Goal: Information Seeking & Learning: Learn about a topic

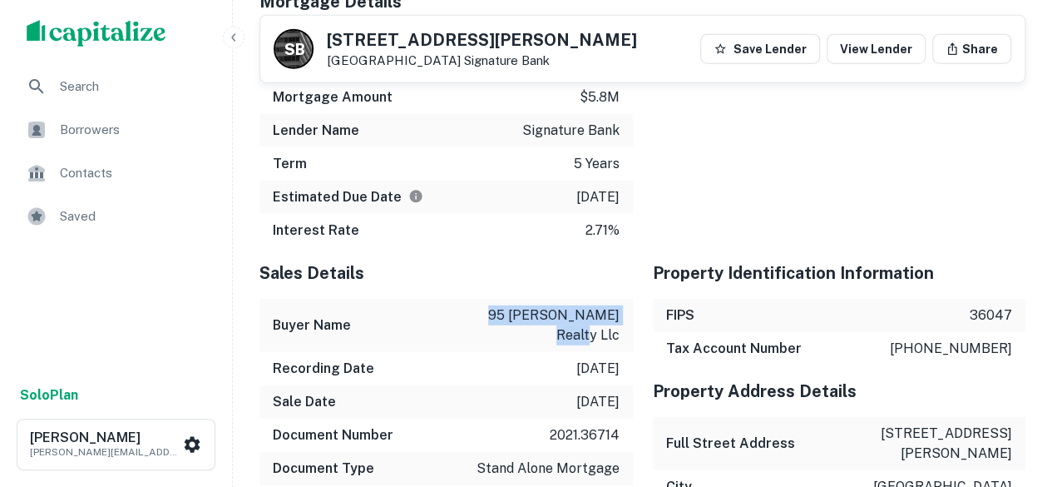
scroll to position [2184, 0]
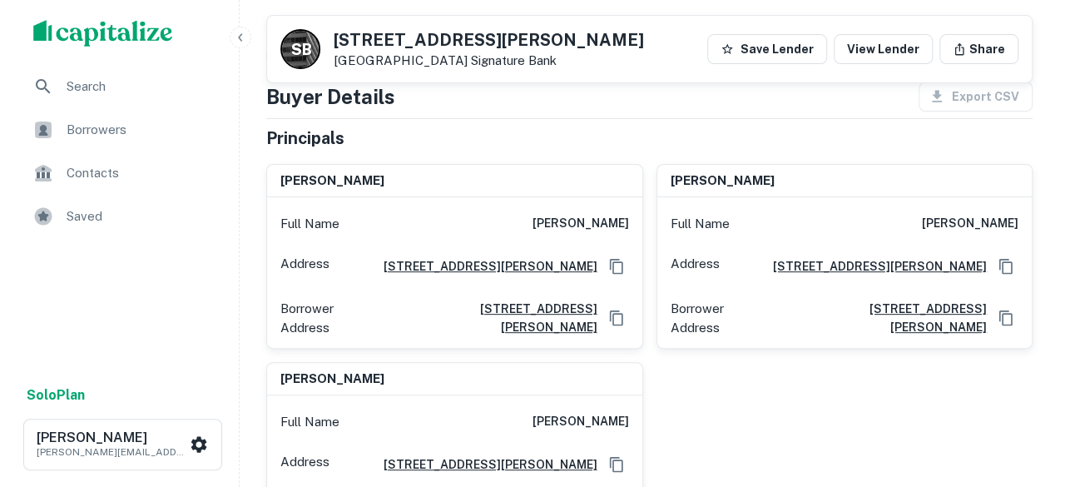
scroll to position [0, 0]
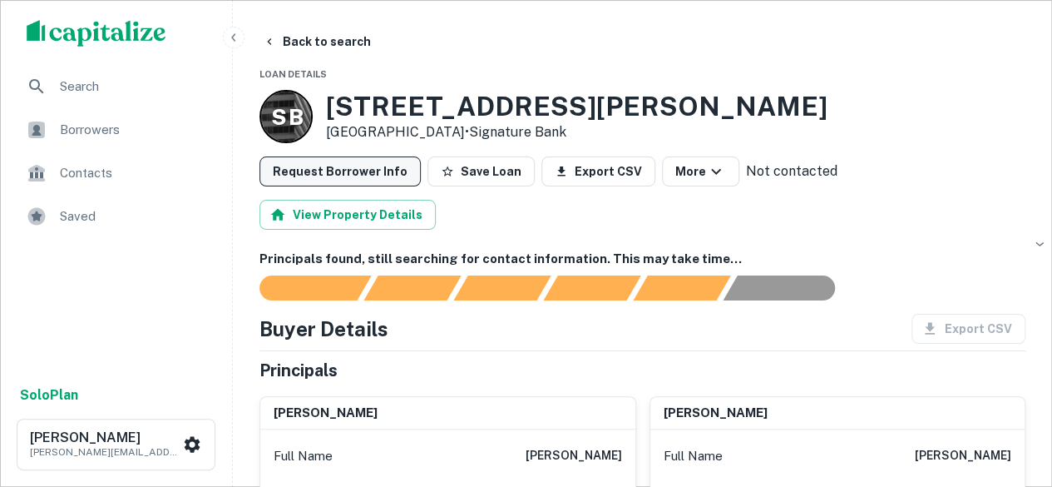
click at [303, 177] on button "Request Borrower Info" at bounding box center [340, 171] width 161 height 30
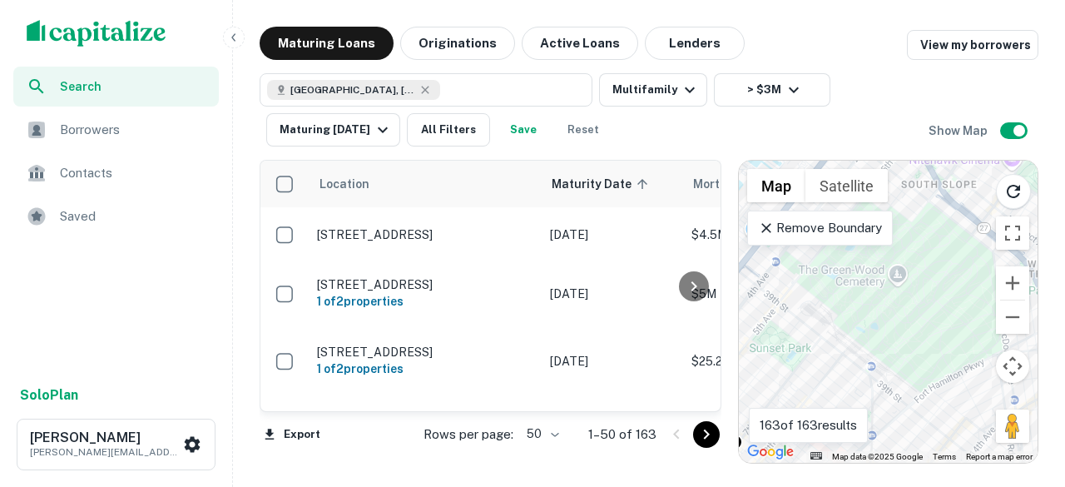
drag, startPoint x: 804, startPoint y: 329, endPoint x: 938, endPoint y: 358, distance: 137.0
click at [952, 418] on div "To activate drag with keyboard, press Alt + Enter. Once in keyboard drag state,…" at bounding box center [888, 312] width 299 height 302
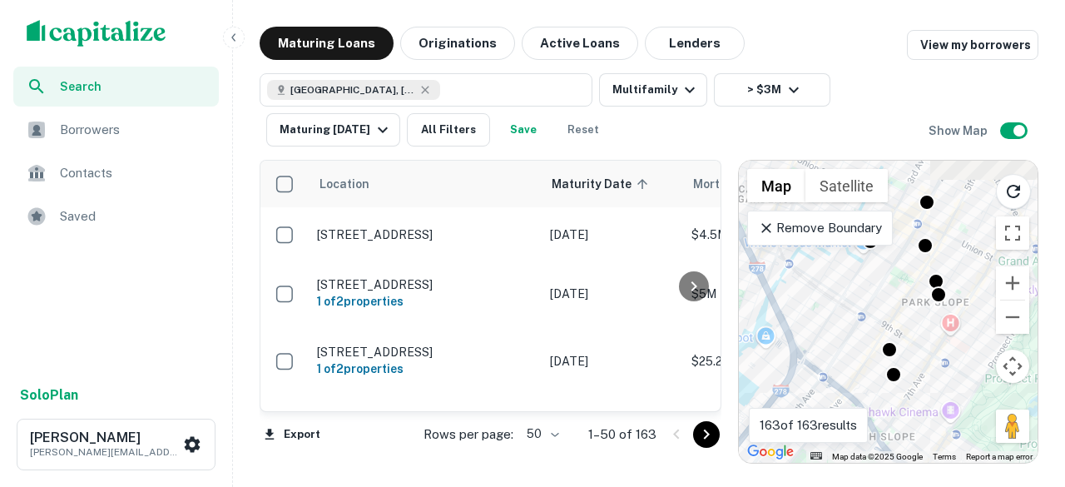
drag, startPoint x: 952, startPoint y: 241, endPoint x: 902, endPoint y: 423, distance: 188.1
click at [903, 442] on div "To activate drag with keyboard, press Alt + Enter. Once in keyboard drag state,…" at bounding box center [888, 312] width 299 height 302
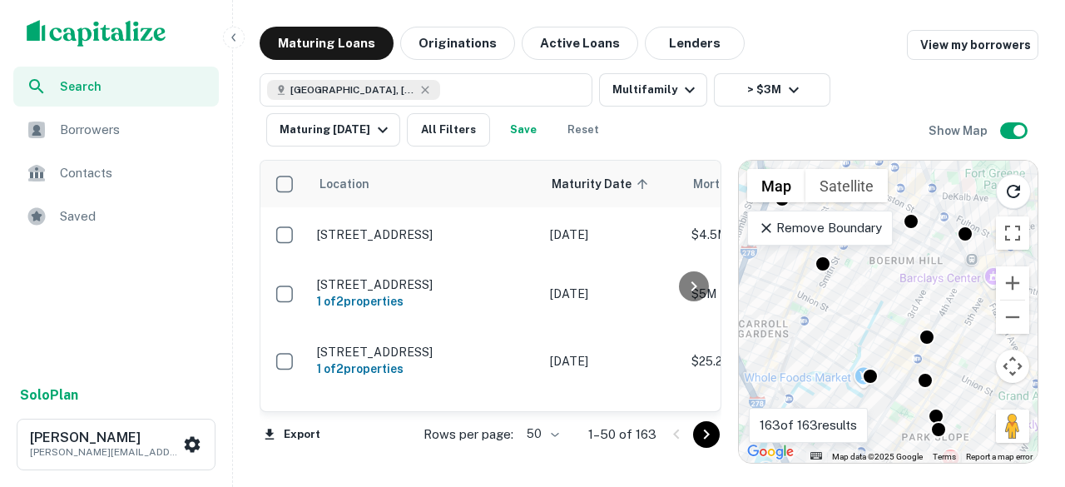
drag, startPoint x: 867, startPoint y: 289, endPoint x: 867, endPoint y: 423, distance: 133.9
click at [867, 423] on div "← Move left → Move right ↑ Move up ↓ Move down + Zoom in - Zoom out Home Jump l…" at bounding box center [888, 312] width 299 height 302
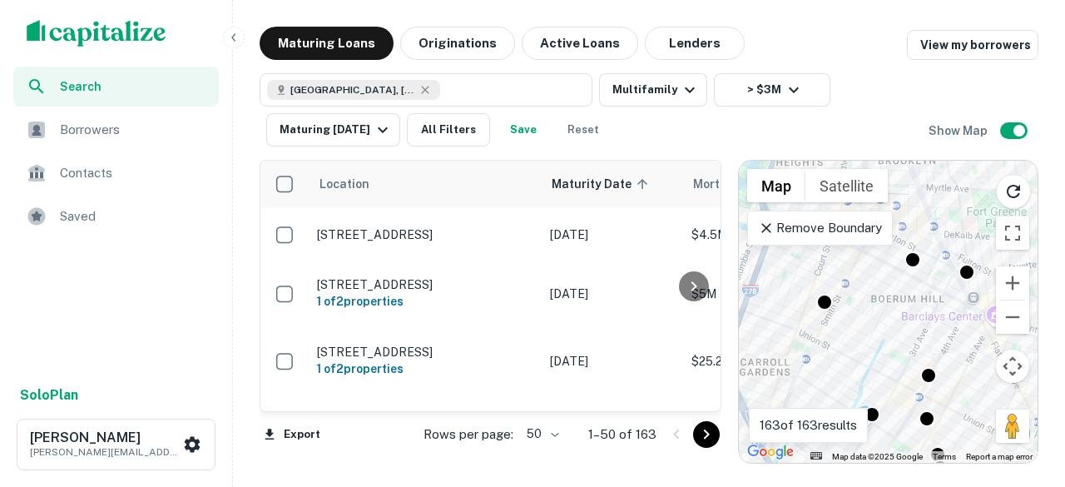
drag, startPoint x: 858, startPoint y: 300, endPoint x: 870, endPoint y: 360, distance: 61.0
click at [870, 360] on div "To activate drag with keyboard, press Alt + Enter. Once in keyboard drag state,…" at bounding box center [888, 312] width 299 height 302
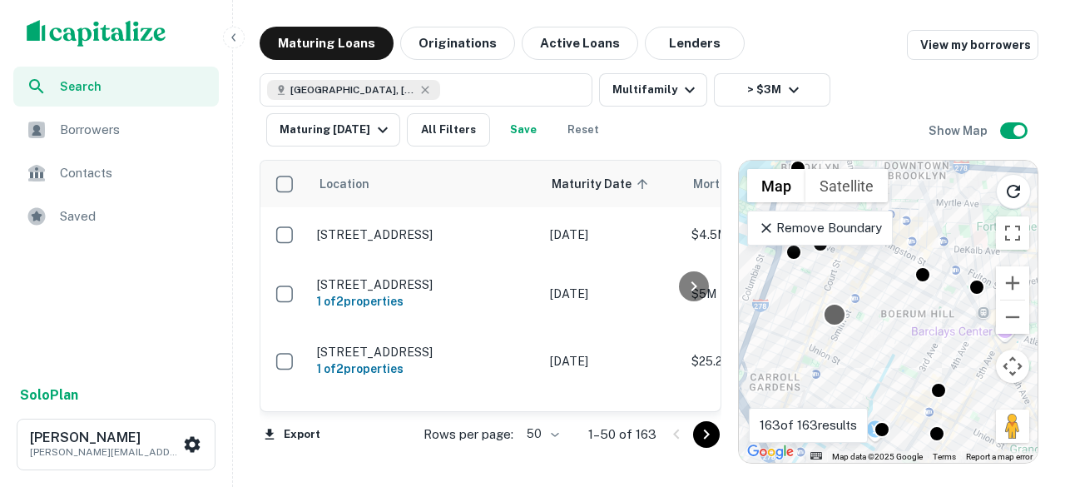
click at [827, 303] on body "Search Borrowers Contacts Saved Solo Plan Michael Young myoung@basisinvgroup.co…" at bounding box center [532, 243] width 1065 height 487
click at [834, 313] on div at bounding box center [834, 314] width 24 height 24
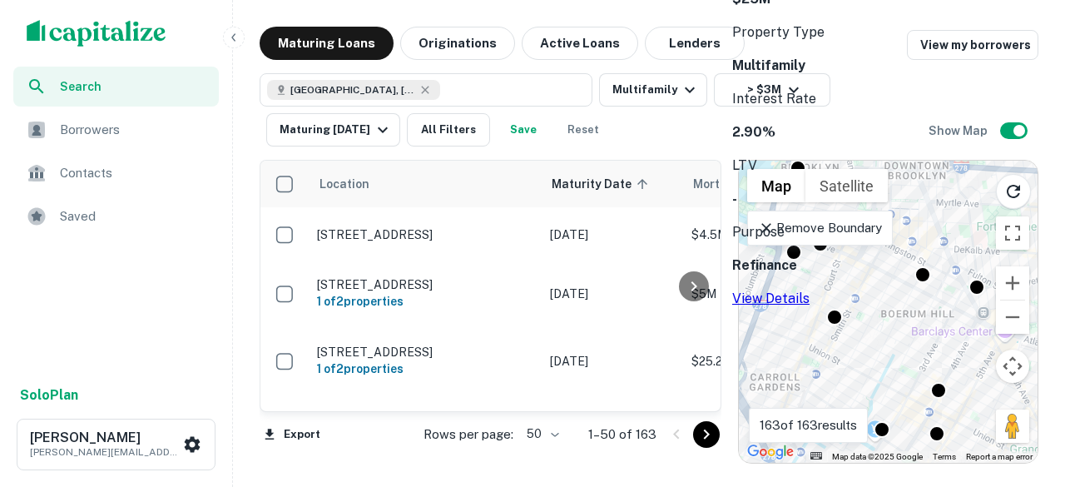
click at [809, 290] on link "View Details" at bounding box center [770, 298] width 77 height 16
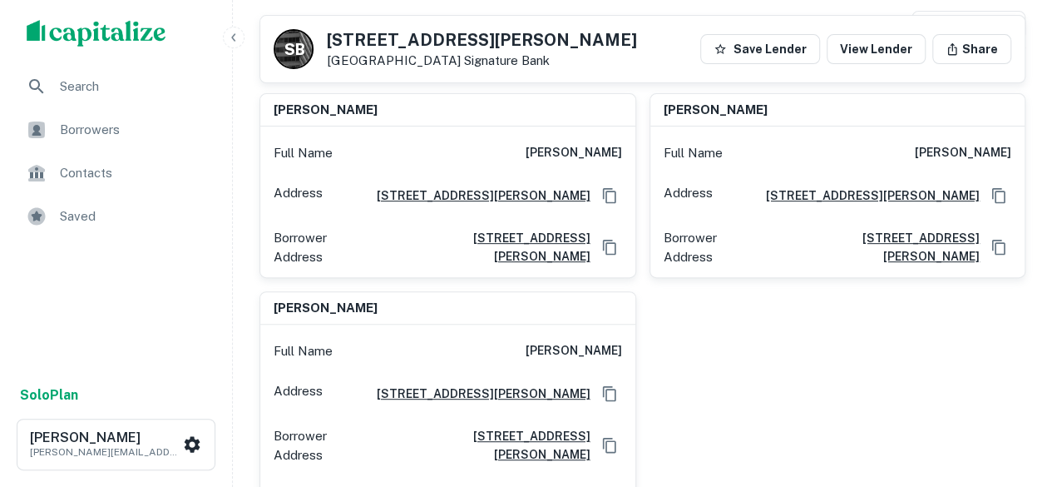
scroll to position [248, 0]
drag, startPoint x: 328, startPoint y: 106, endPoint x: 271, endPoint y: 106, distance: 56.6
click at [271, 106] on div "jacob rubin" at bounding box center [447, 110] width 375 height 33
copy h6 "jacob rubin"
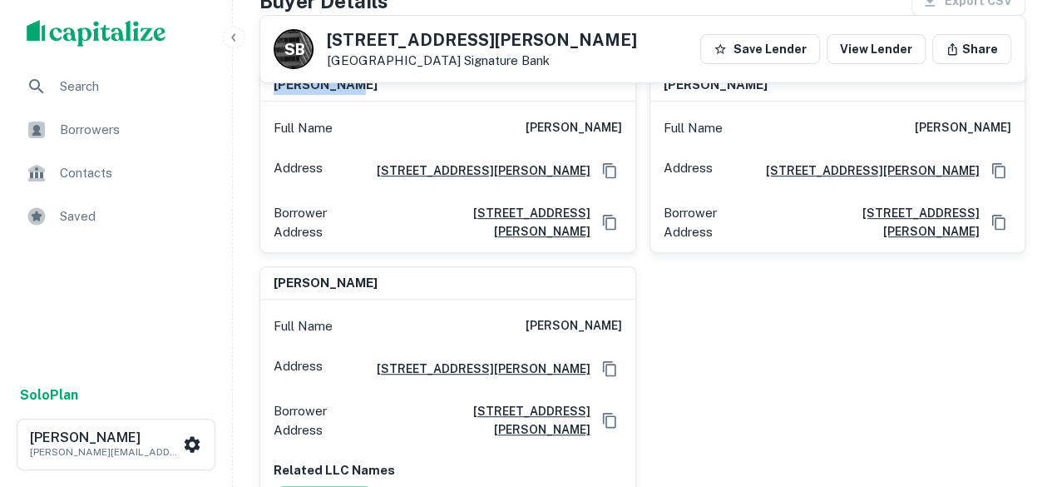
scroll to position [0, 0]
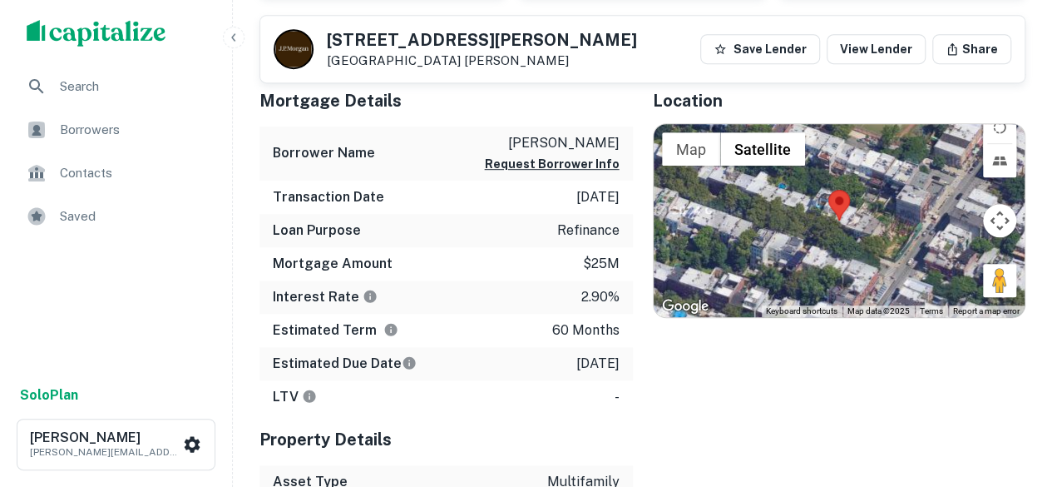
scroll to position [415, 0]
drag, startPoint x: 621, startPoint y: 136, endPoint x: 533, endPoint y: 142, distance: 88.4
click at [532, 142] on div "Borrower Name kushner marc Request Borrower Info" at bounding box center [446, 153] width 373 height 54
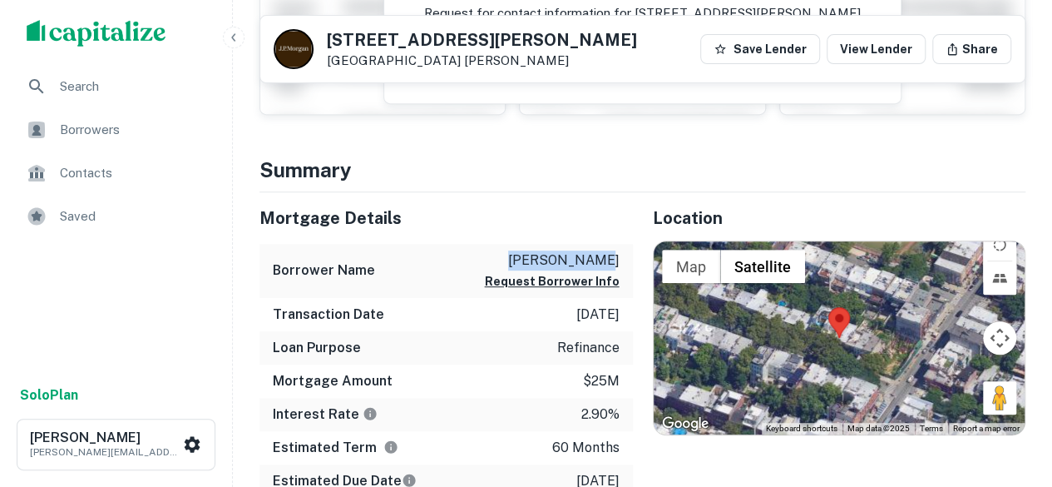
scroll to position [296, 0]
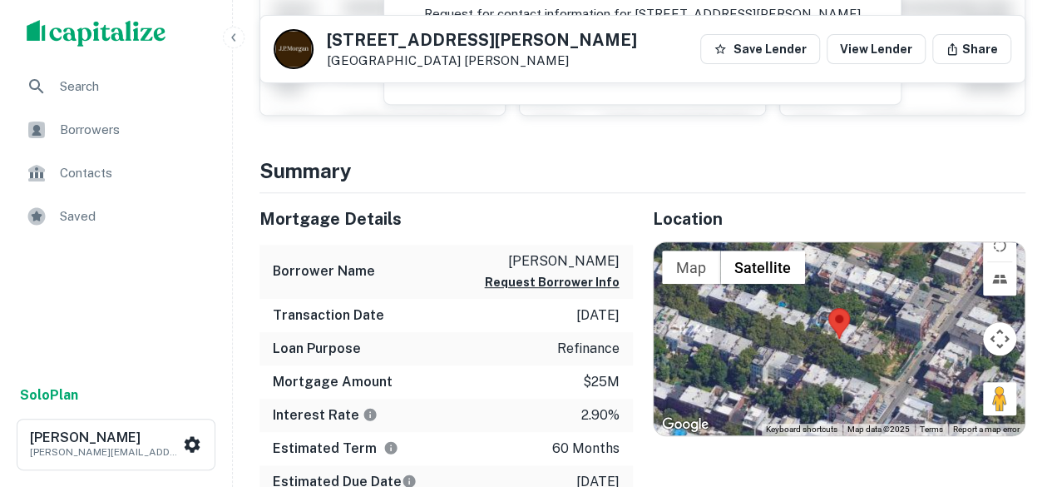
click at [638, 366] on div "Location ← Move left → Move right ↑ Move up ↓ Move down + Zoom in - Zoom out Ho…" at bounding box center [829, 471] width 393 height 556
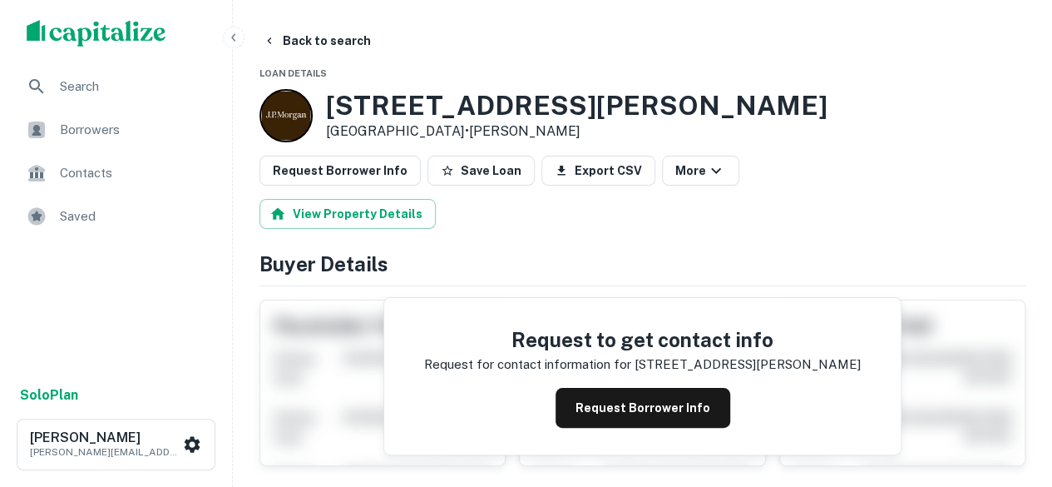
scroll to position [0, 0]
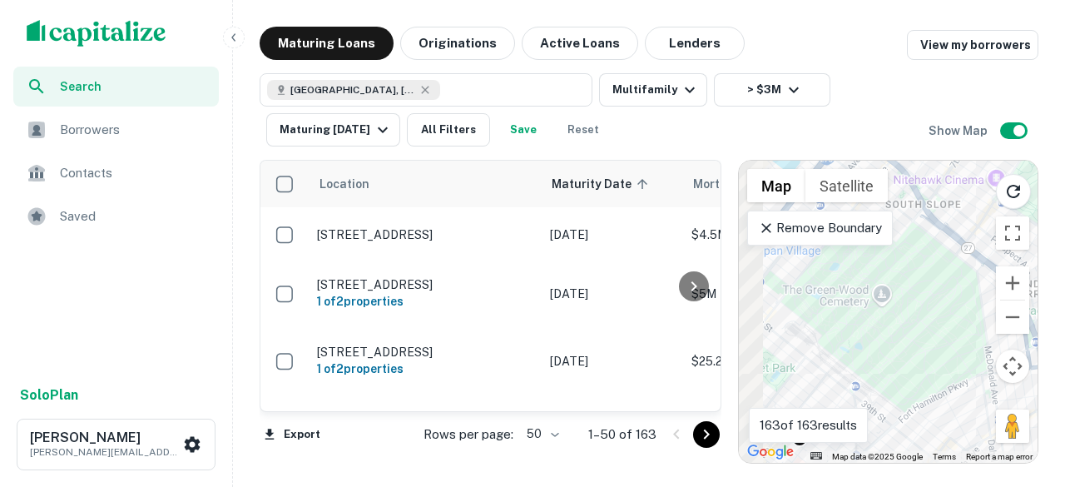
drag, startPoint x: 804, startPoint y: 307, endPoint x: 890, endPoint y: 347, distance: 94.5
click at [840, 418] on div "← Move left → Move right ↑ Move up ↓ Move down + Zoom in - Zoom out Home Jump l…" at bounding box center [888, 312] width 299 height 302
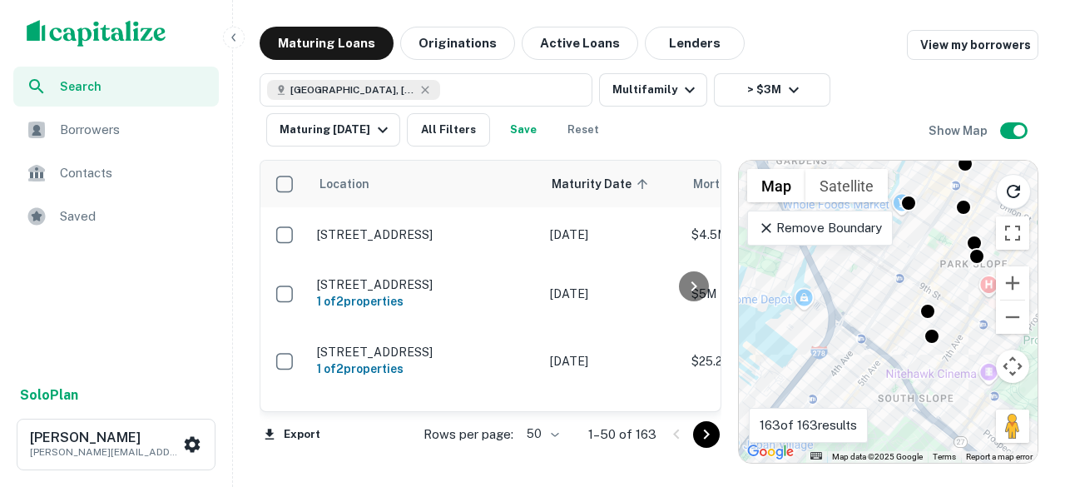
drag, startPoint x: 940, startPoint y: 240, endPoint x: 920, endPoint y: 376, distance: 137.0
click at [925, 408] on div "To activate drag with keyboard, press Alt + Enter. Once in keyboard drag state,…" at bounding box center [888, 312] width 299 height 302
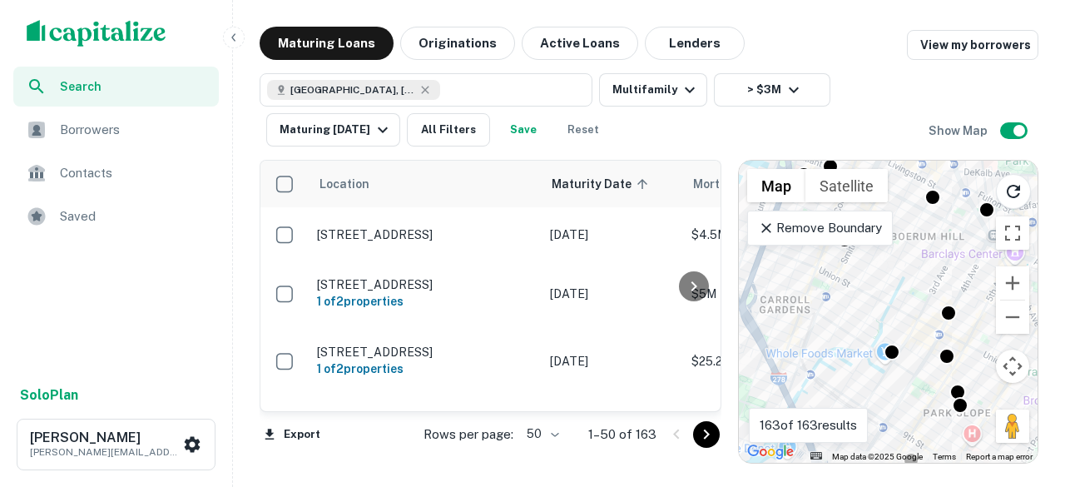
drag, startPoint x: 928, startPoint y: 242, endPoint x: 863, endPoint y: 350, distance: 126.1
click at [908, 415] on div "To activate drag with keyboard, press Alt + Enter. Once in keyboard drag state,…" at bounding box center [888, 312] width 299 height 302
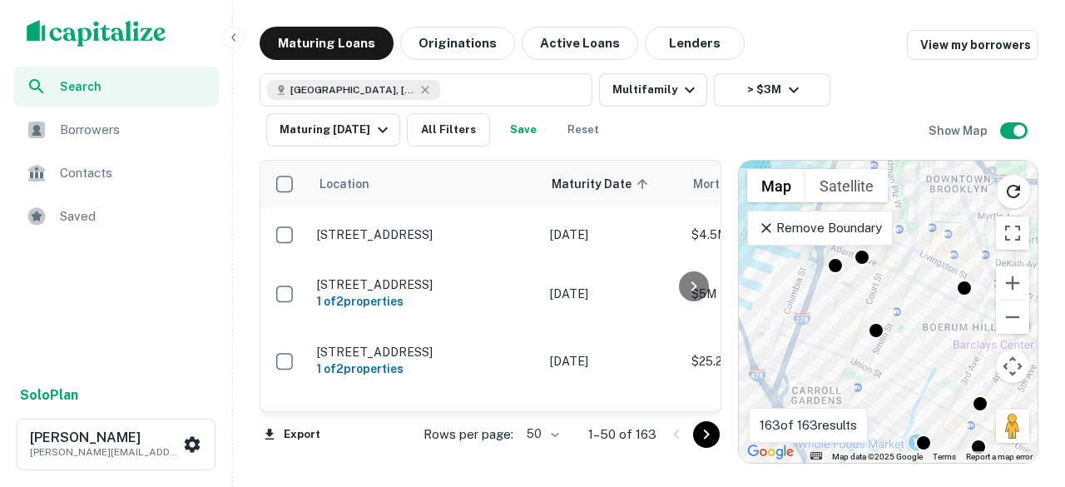
drag, startPoint x: 872, startPoint y: 292, endPoint x: 908, endPoint y: 368, distance: 84.8
click at [908, 368] on div "To activate drag with keyboard, press Alt + Enter. Once in keyboard drag state,…" at bounding box center [888, 312] width 299 height 302
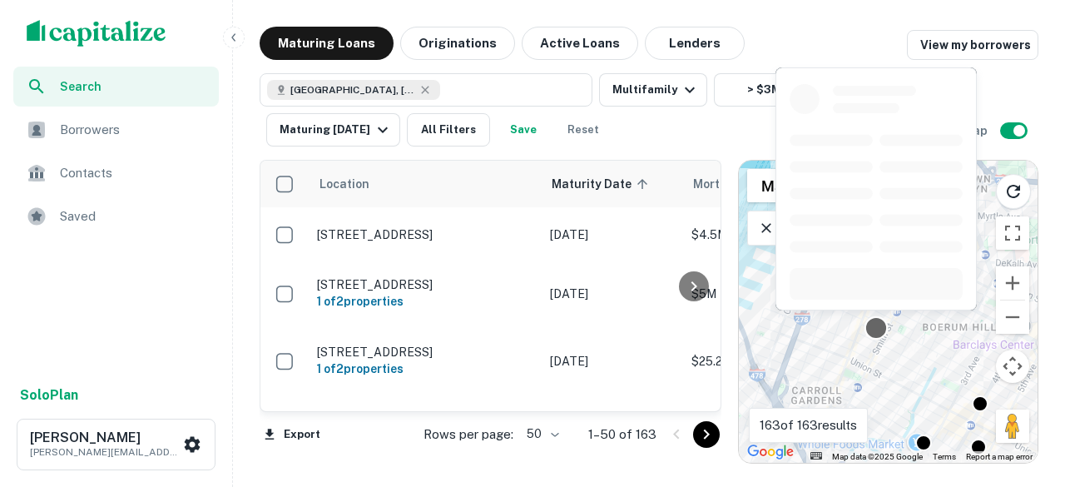
click at [877, 325] on div at bounding box center [875, 327] width 24 height 24
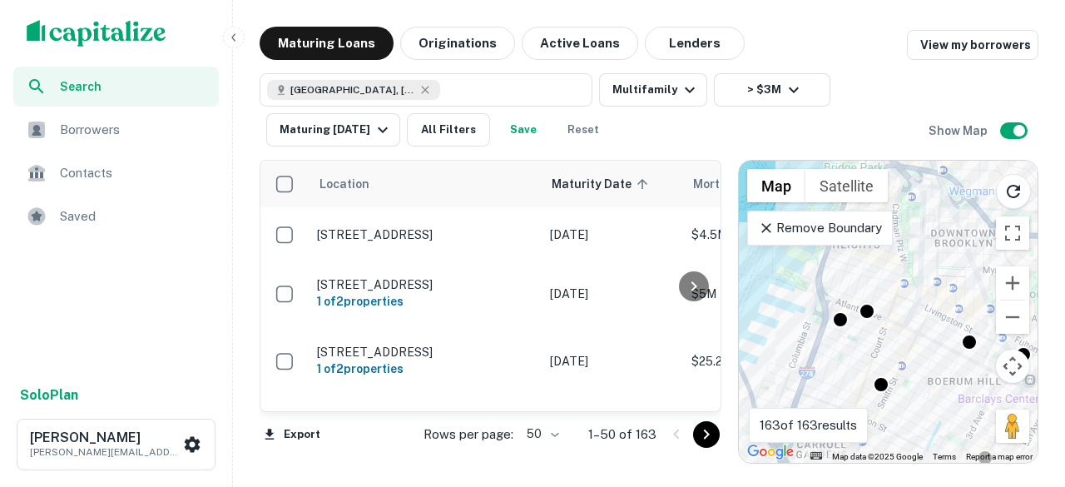
drag, startPoint x: 889, startPoint y: 343, endPoint x: 896, endPoint y: 405, distance: 62.7
click at [896, 405] on div "To activate drag with keyboard, press Alt + Enter. Once in keyboard drag state,…" at bounding box center [888, 312] width 299 height 302
click at [867, 305] on body "Search Borrowers Contacts Saved Solo Plan Michael Young myoung@basisinvgroup.co…" at bounding box center [532, 243] width 1065 height 487
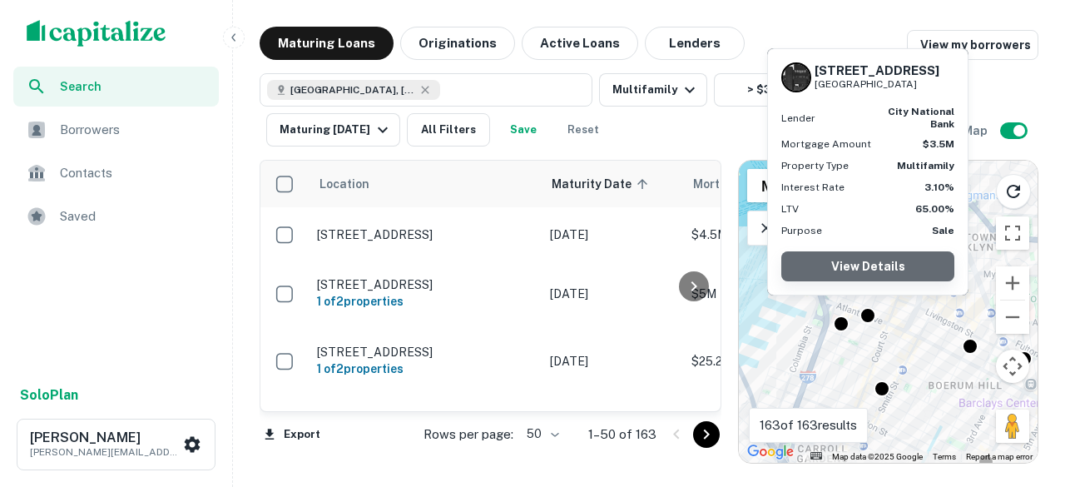
click at [874, 260] on link "View Details" at bounding box center [867, 266] width 173 height 30
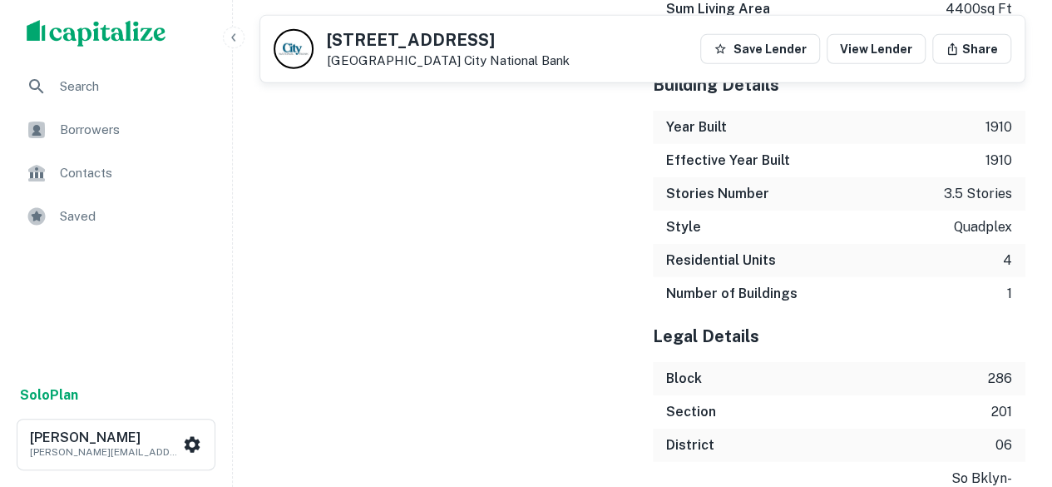
scroll to position [2563, 0]
